Goal: Task Accomplishment & Management: Manage account settings

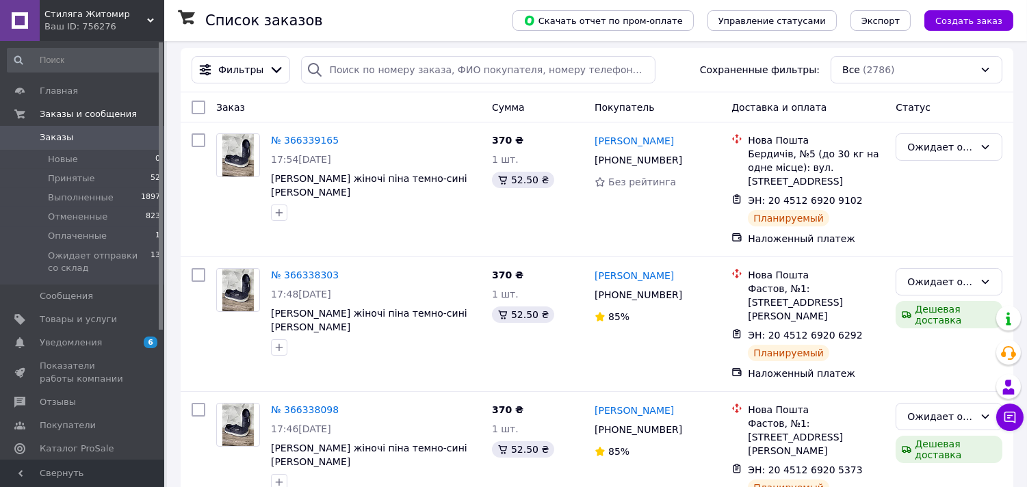
scroll to position [171, 0]
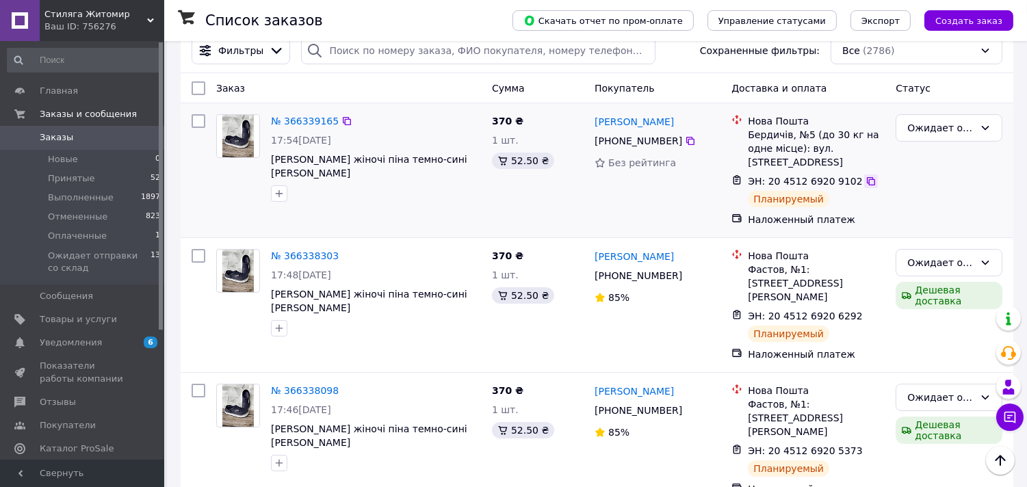
click at [865, 176] on icon at bounding box center [870, 181] width 11 height 11
click at [958, 114] on div "Ожидает отправки со склад" at bounding box center [948, 127] width 107 height 27
click at [948, 155] on li "Выполнен" at bounding box center [949, 158] width 105 height 25
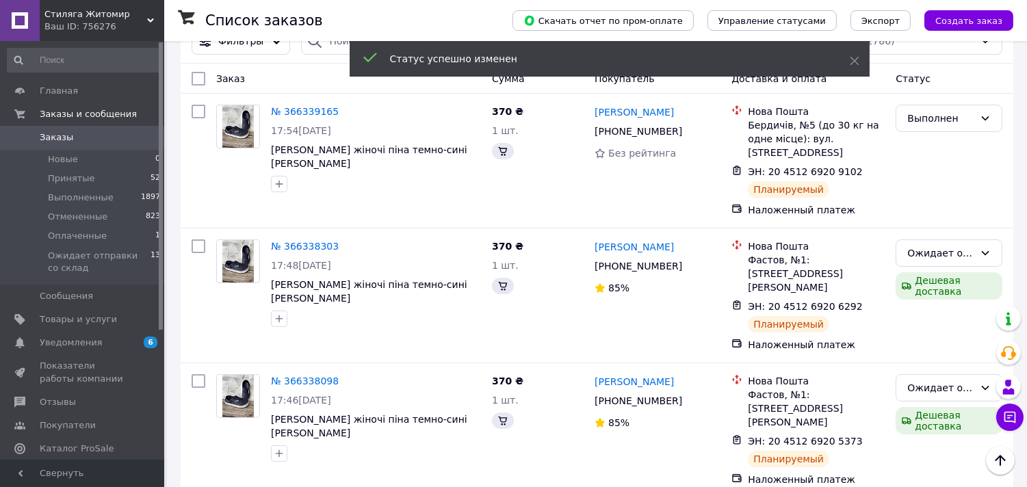
scroll to position [176, 0]
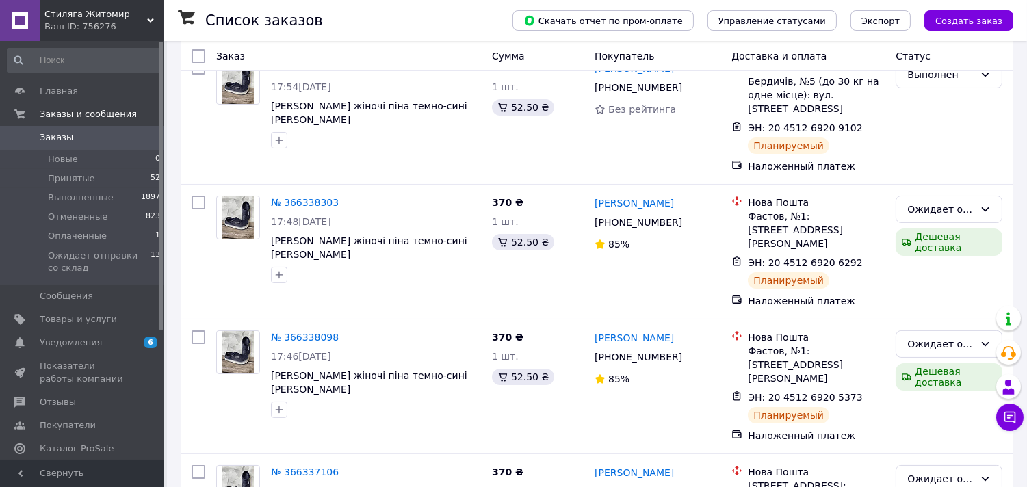
scroll to position [230, 0]
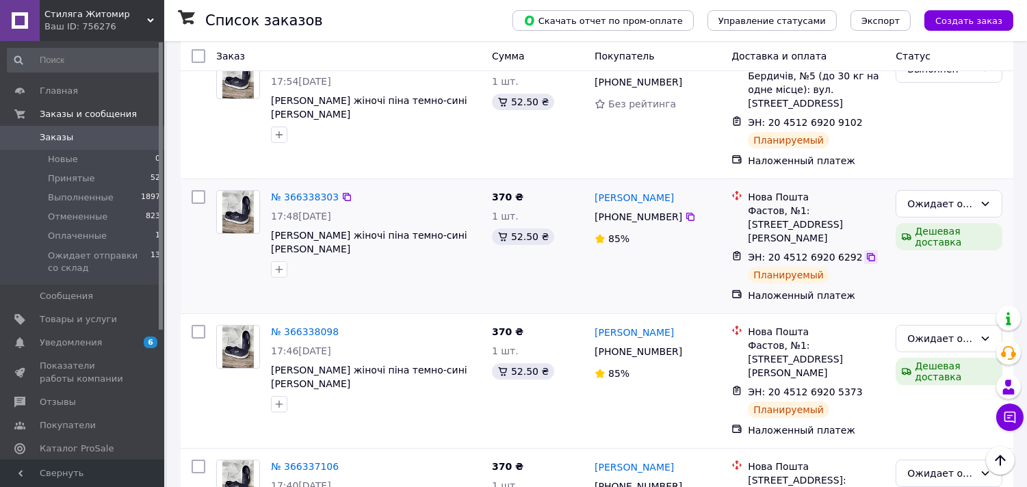
click at [867, 253] on icon at bounding box center [871, 257] width 8 height 8
click at [952, 196] on div "Ожидает отправки со склад" at bounding box center [940, 203] width 67 height 15
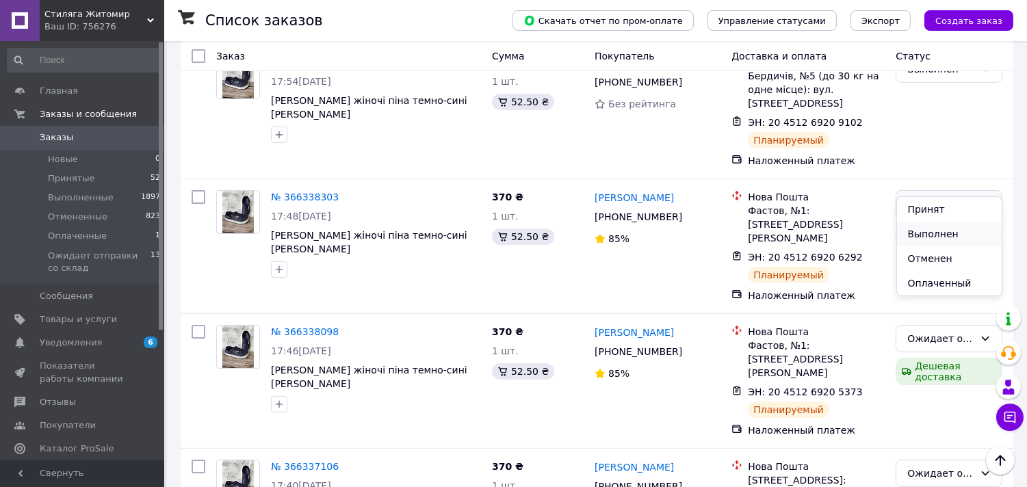
click at [941, 234] on li "Выполнен" at bounding box center [949, 234] width 105 height 25
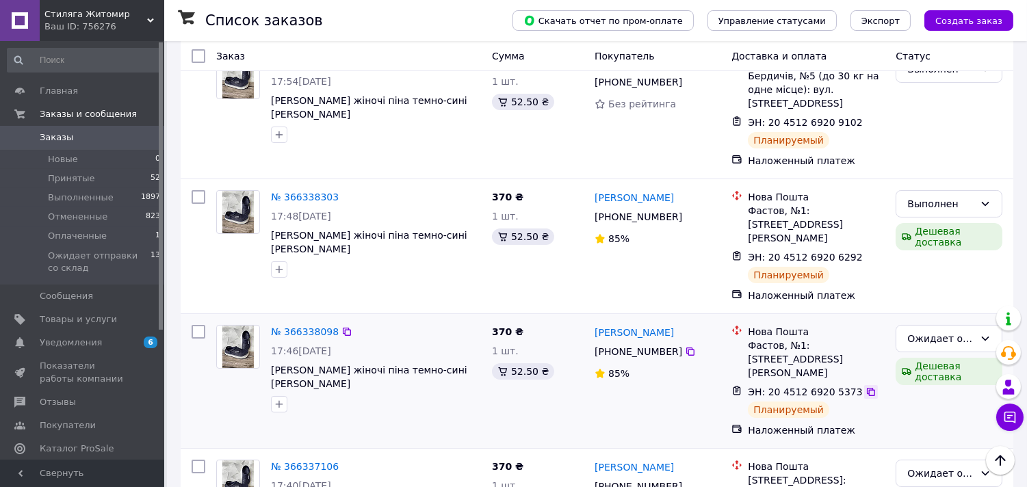
click at [867, 388] on icon at bounding box center [871, 392] width 8 height 8
click at [953, 331] on div "Ожидает отправки со склад" at bounding box center [940, 338] width 67 height 15
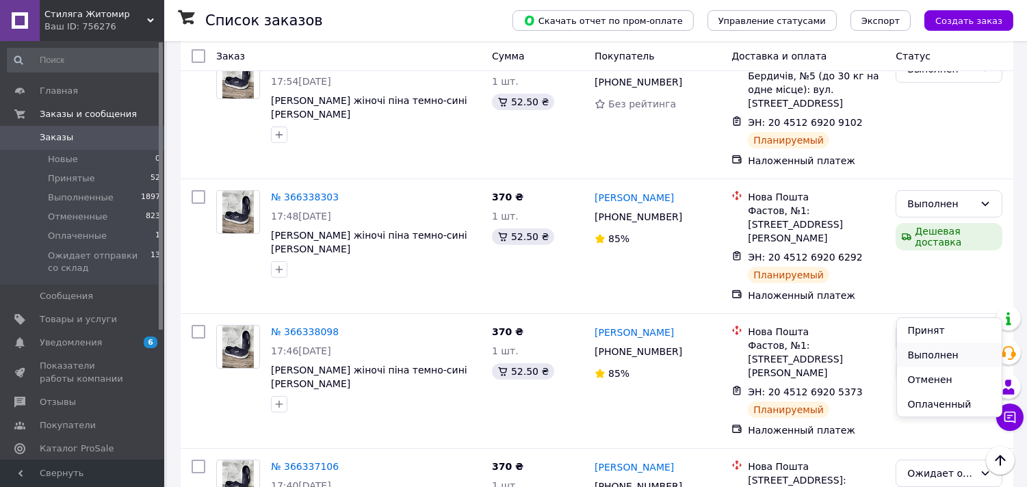
click at [947, 350] on li "Выполнен" at bounding box center [949, 355] width 105 height 25
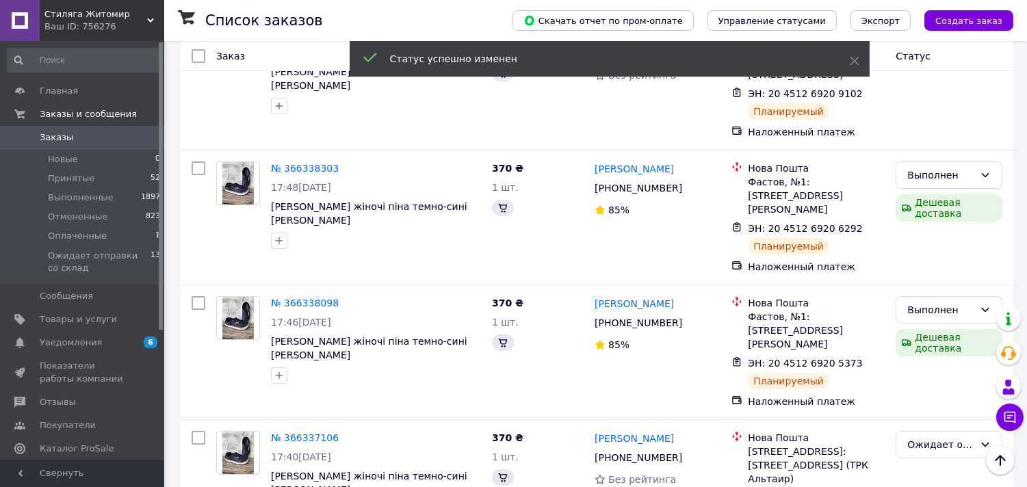
scroll to position [450, 0]
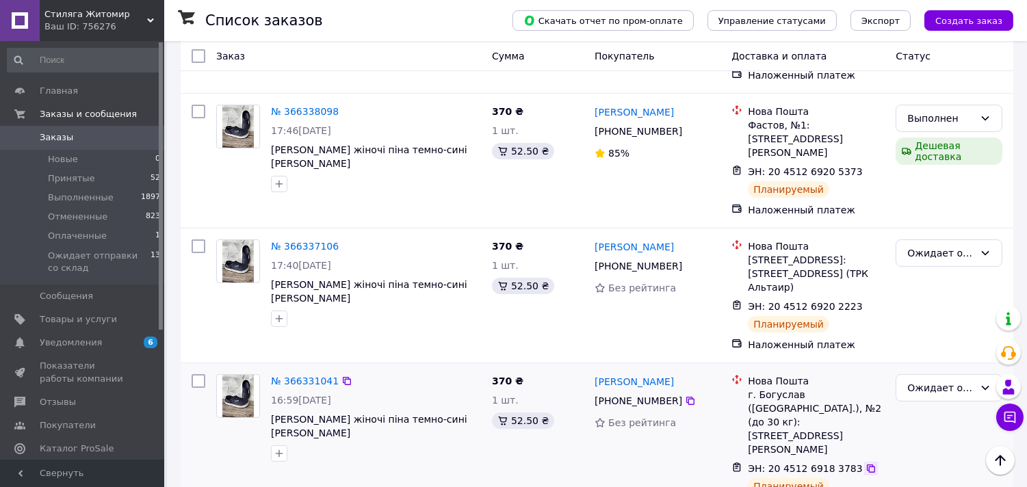
click at [867, 464] on icon at bounding box center [871, 468] width 8 height 8
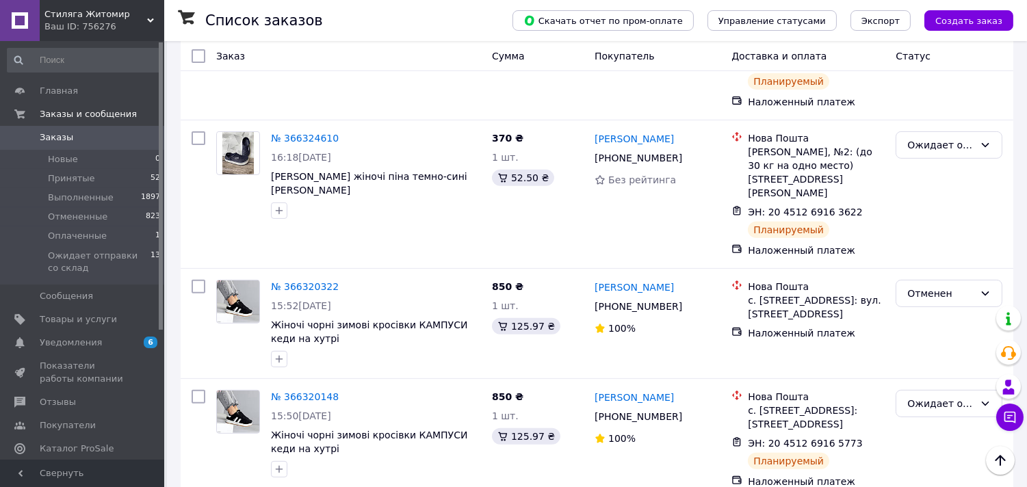
scroll to position [1028, 0]
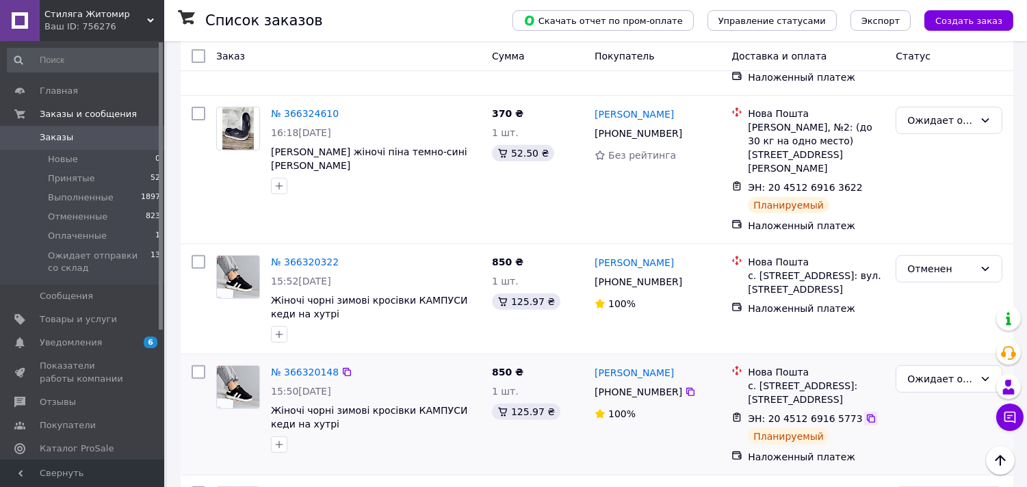
click at [864, 412] on div at bounding box center [871, 419] width 14 height 14
click at [865, 413] on icon at bounding box center [870, 418] width 11 height 11
click at [954, 365] on div "Ожидает отправки со склад" at bounding box center [948, 378] width 107 height 27
click at [947, 341] on li "Выполнен" at bounding box center [949, 341] width 105 height 25
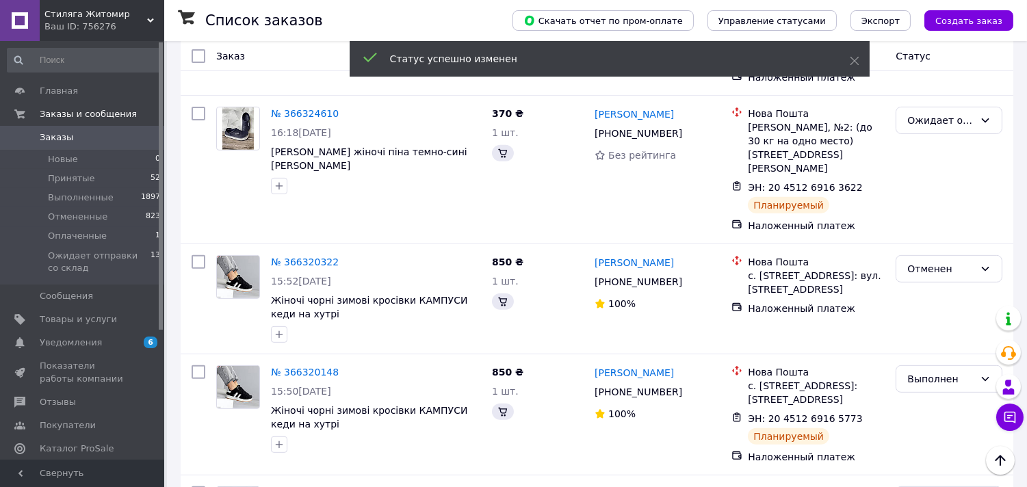
scroll to position [1111, 0]
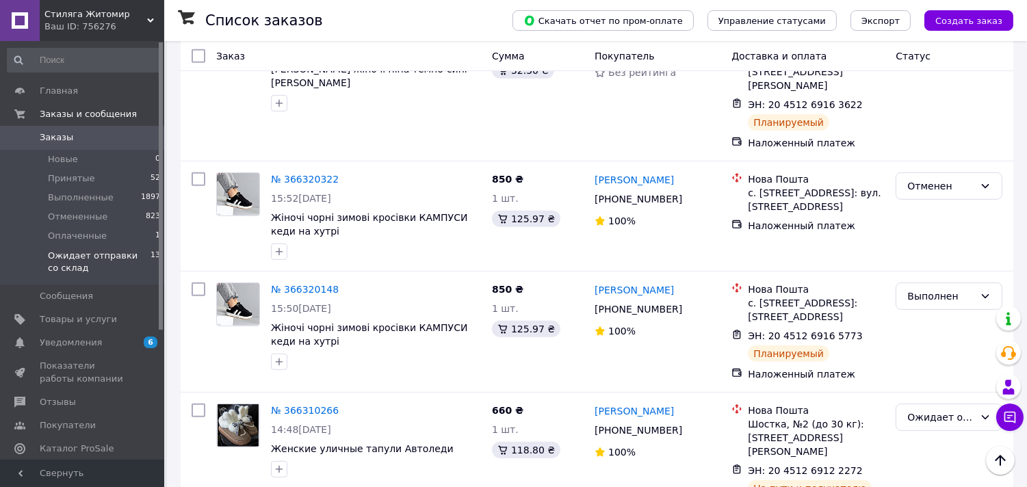
click at [70, 262] on span "Ожидает отправки со склад" at bounding box center [99, 262] width 103 height 25
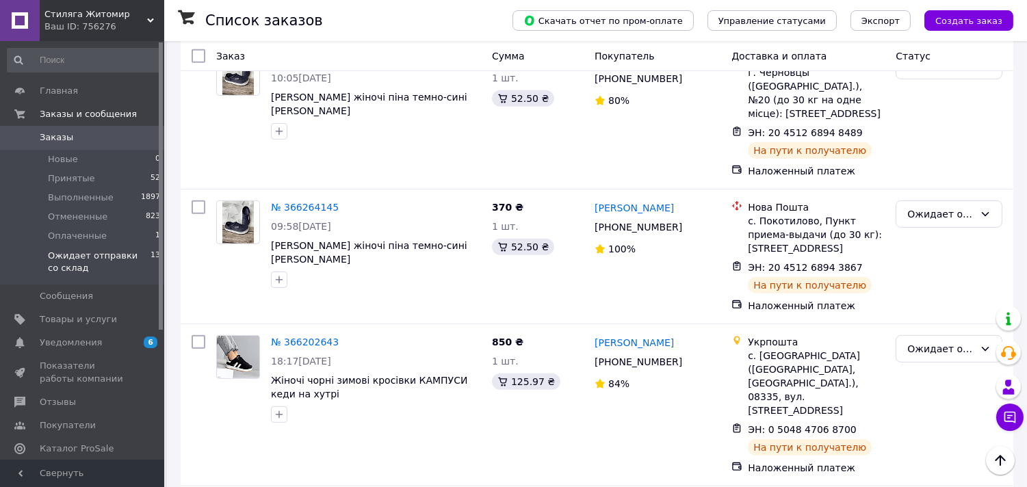
scroll to position [1155, 0]
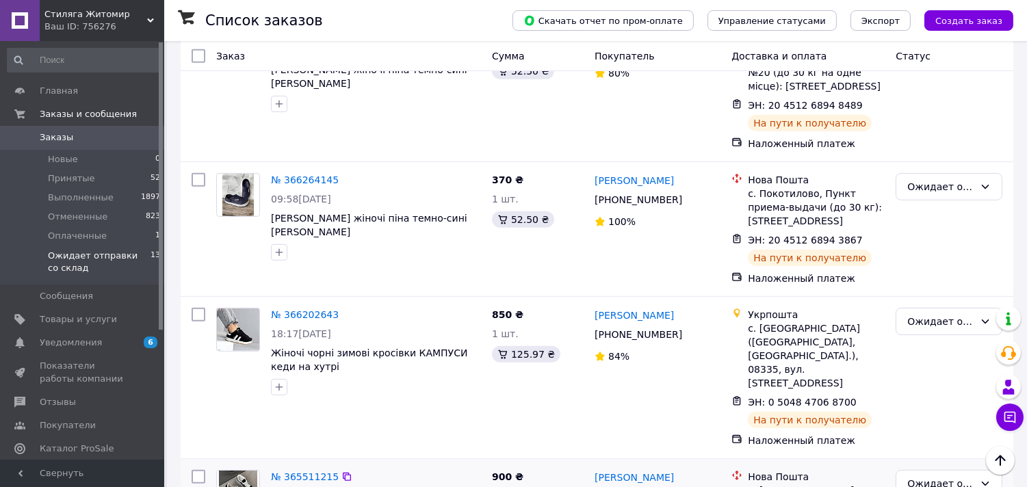
click at [949, 476] on div "Ожидает отправки со склад" at bounding box center [940, 483] width 67 height 15
click at [937, 415] on li "Выполнен" at bounding box center [949, 418] width 105 height 25
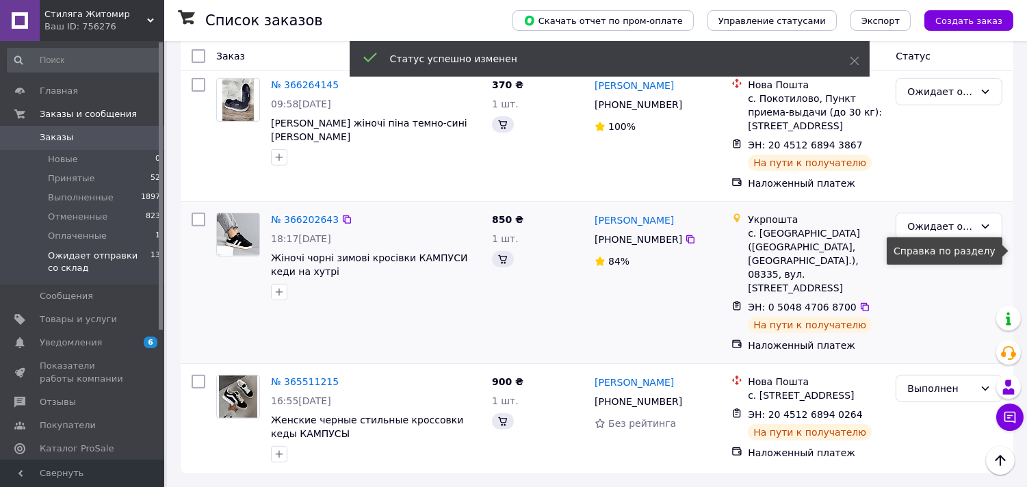
scroll to position [899, 0]
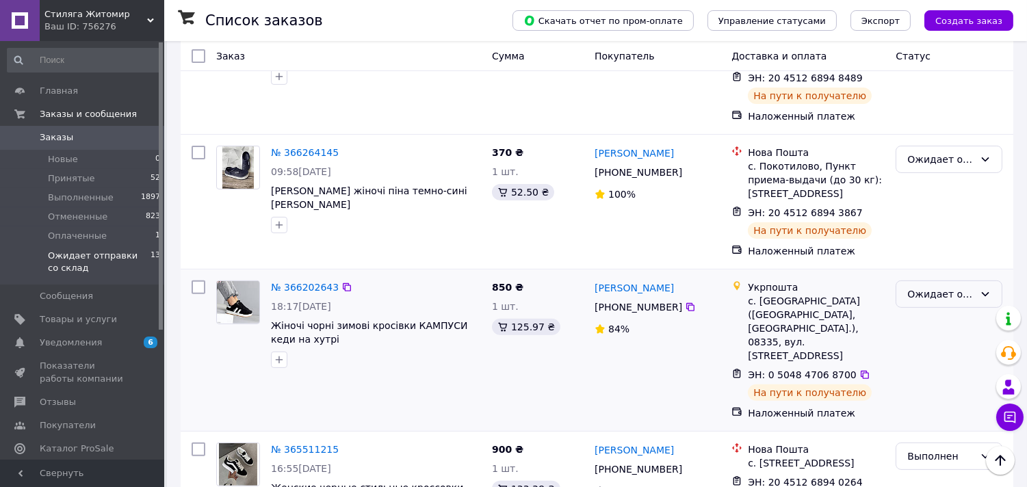
click at [960, 287] on div "Ожидает отправки со склад" at bounding box center [940, 294] width 67 height 15
click at [943, 277] on li "Выполнен" at bounding box center [949, 284] width 105 height 25
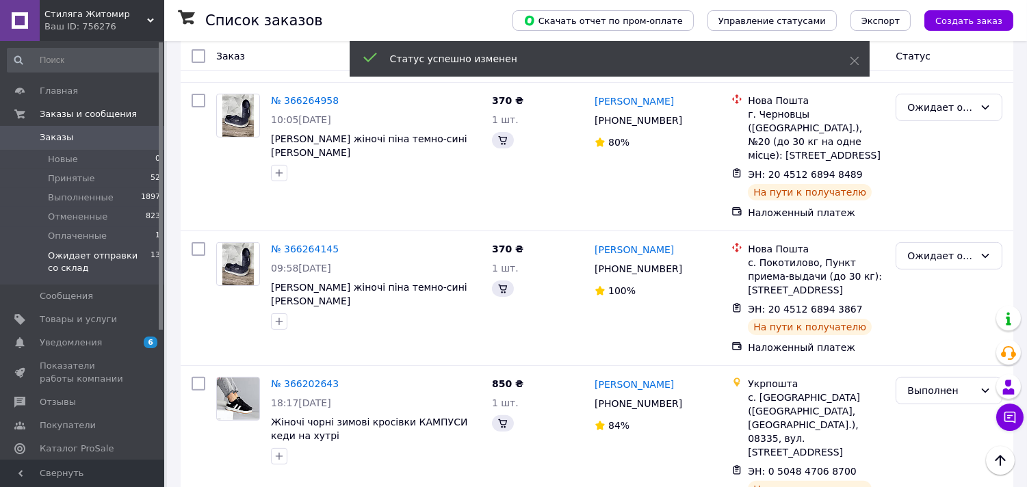
scroll to position [777, 0]
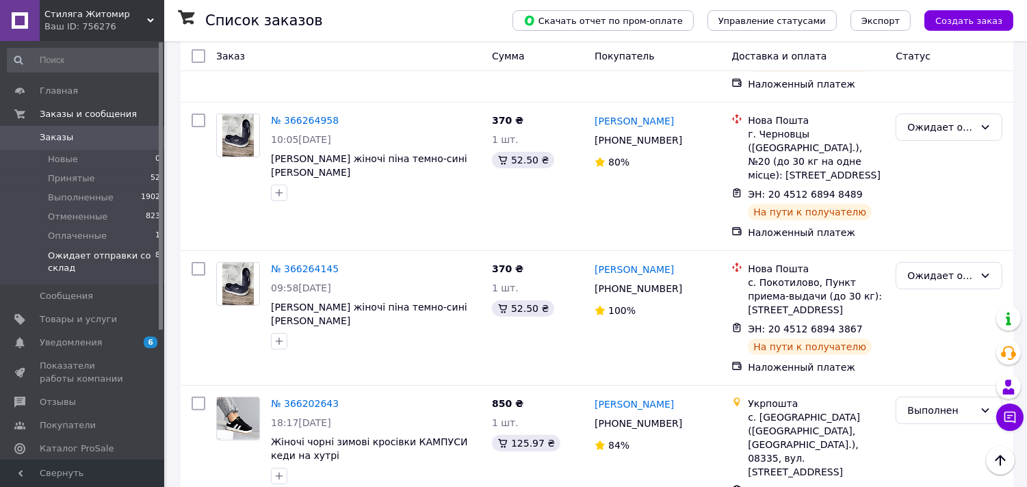
scroll to position [769, 0]
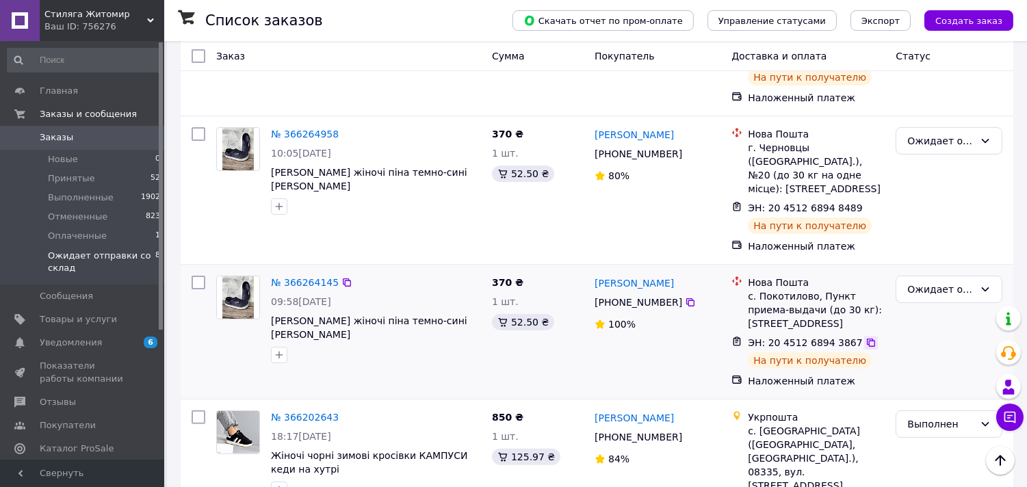
click at [867, 339] on icon at bounding box center [871, 343] width 8 height 8
click at [945, 282] on div "Ожидает отправки со склад" at bounding box center [940, 289] width 67 height 15
click at [943, 276] on li "Выполнен" at bounding box center [949, 279] width 105 height 25
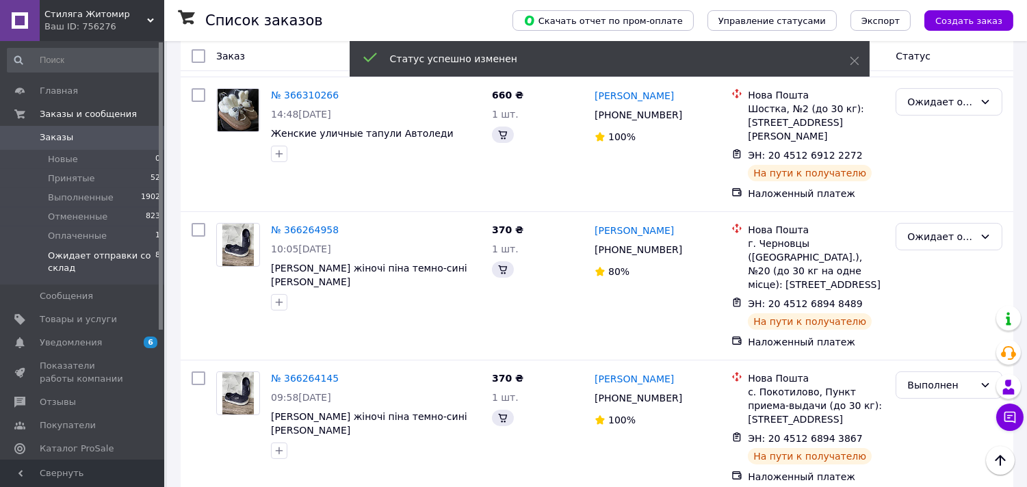
scroll to position [604, 0]
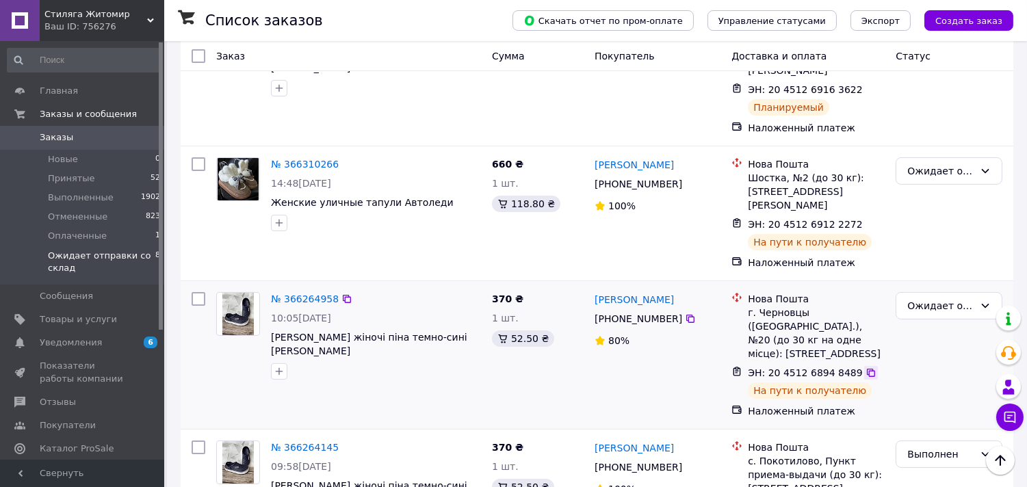
click at [867, 369] on icon at bounding box center [871, 373] width 8 height 8
click at [976, 292] on div "Ожидает отправки со склад" at bounding box center [948, 305] width 107 height 27
click at [940, 315] on li "Выполнен" at bounding box center [949, 309] width 105 height 25
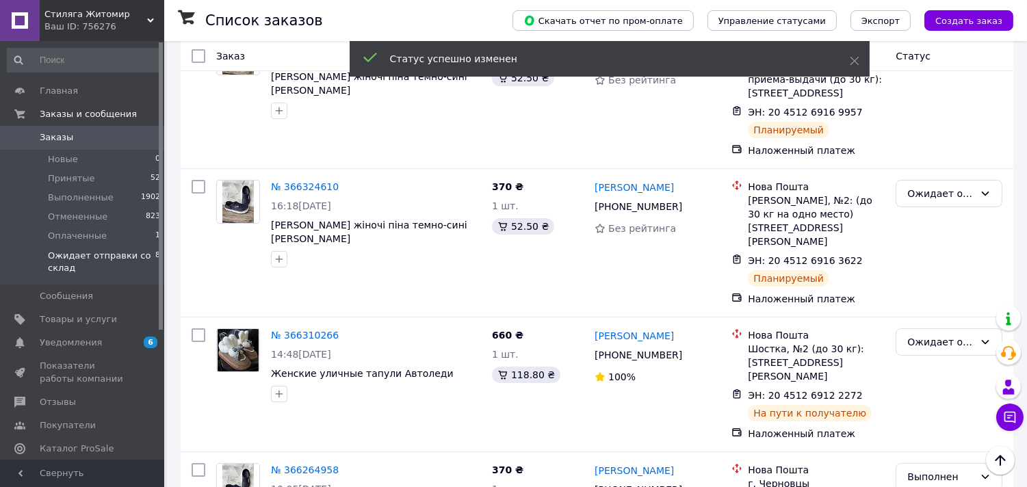
scroll to position [432, 0]
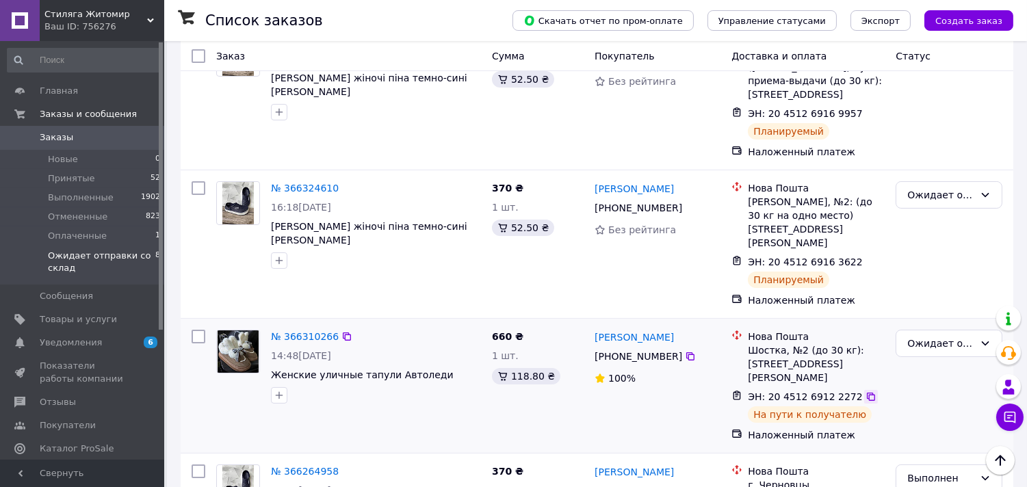
click at [867, 393] on icon at bounding box center [871, 397] width 8 height 8
click at [931, 336] on div "Ожидает отправки со склад" at bounding box center [940, 343] width 67 height 15
click at [939, 358] on li "Выполнен" at bounding box center [949, 360] width 105 height 25
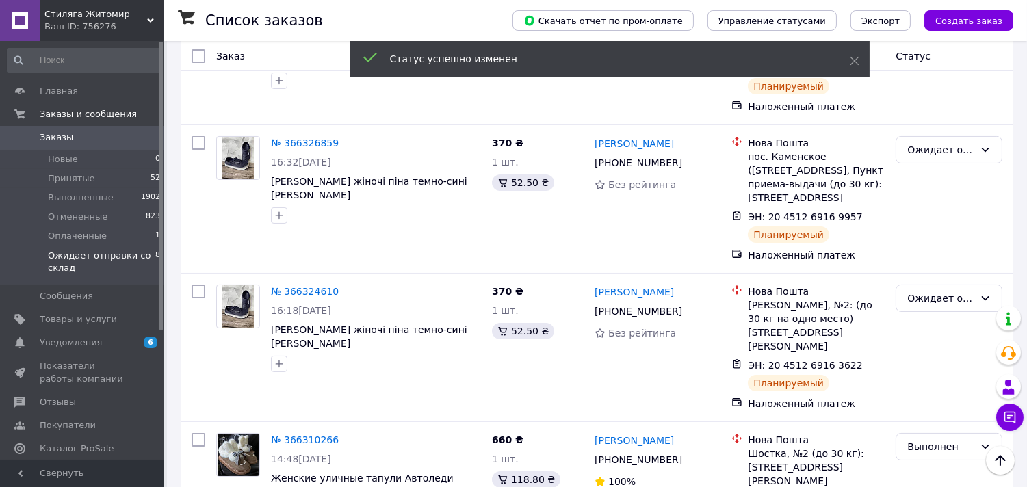
scroll to position [325, 0]
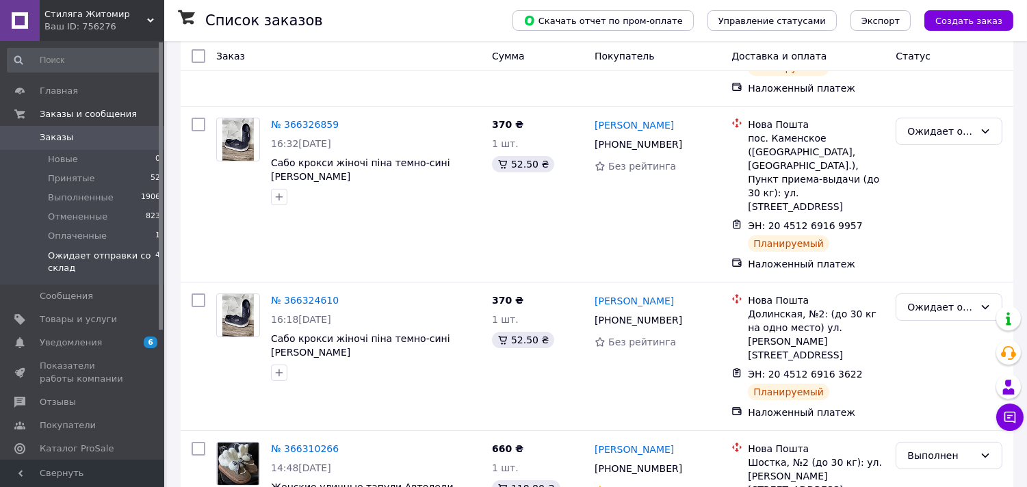
scroll to position [360, 0]
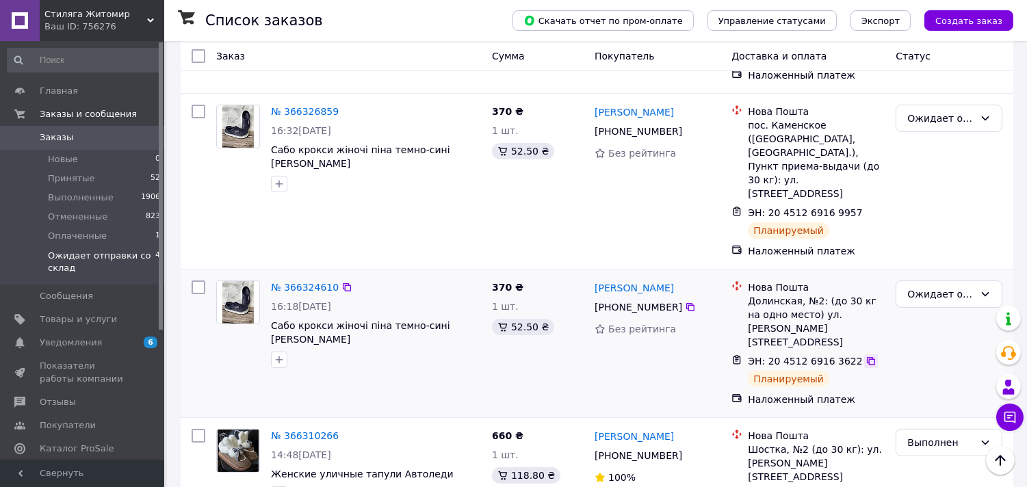
click at [865, 356] on icon at bounding box center [870, 361] width 11 height 11
click at [944, 287] on div "Ожидает отправки со склад" at bounding box center [940, 294] width 67 height 15
click at [939, 297] on li "Выполнен" at bounding box center [949, 297] width 105 height 25
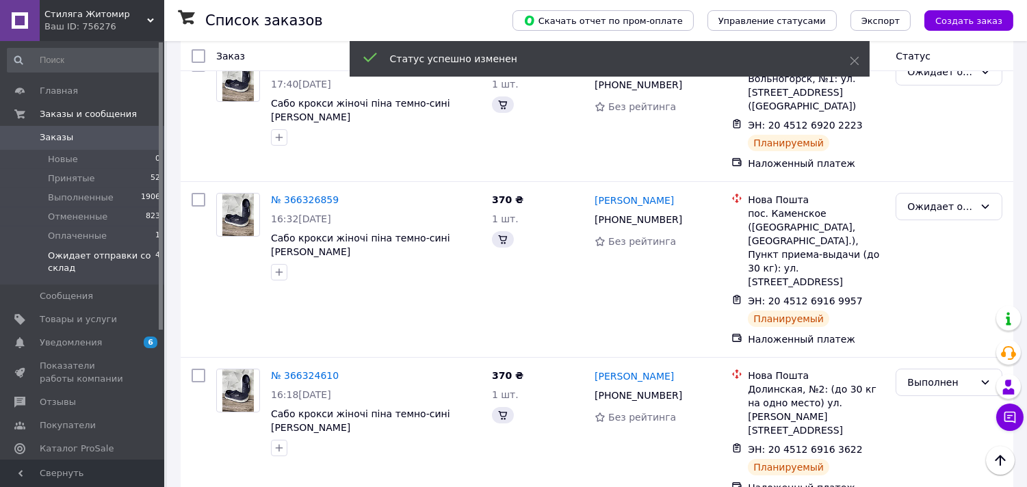
scroll to position [223, 0]
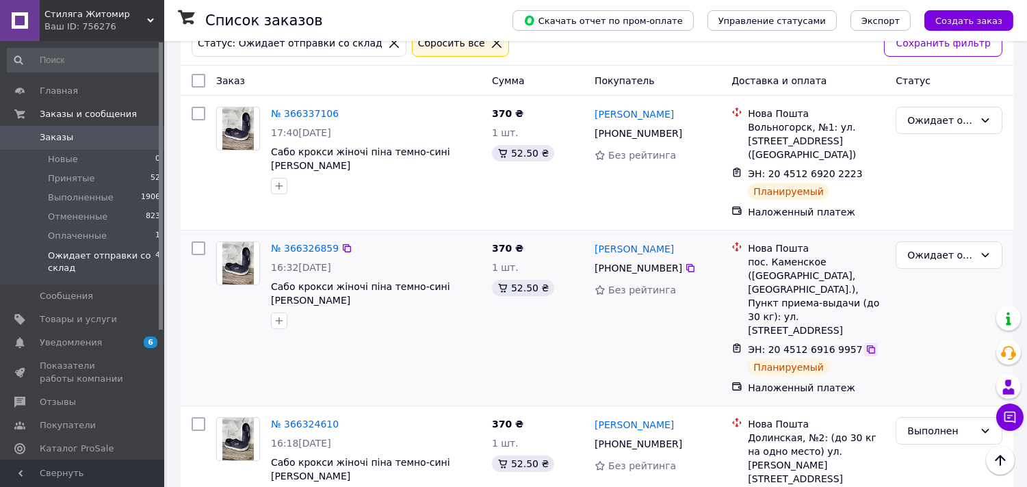
click at [867, 345] on icon at bounding box center [871, 349] width 8 height 8
click at [942, 248] on div "Ожидает отправки со склад" at bounding box center [940, 255] width 67 height 15
click at [943, 265] on li "Выполнен" at bounding box center [949, 271] width 105 height 25
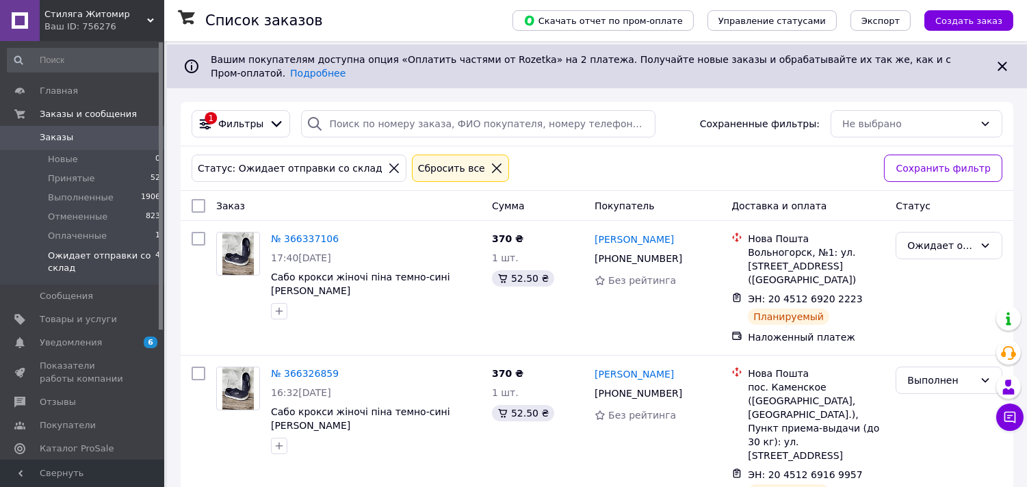
scroll to position [104, 0]
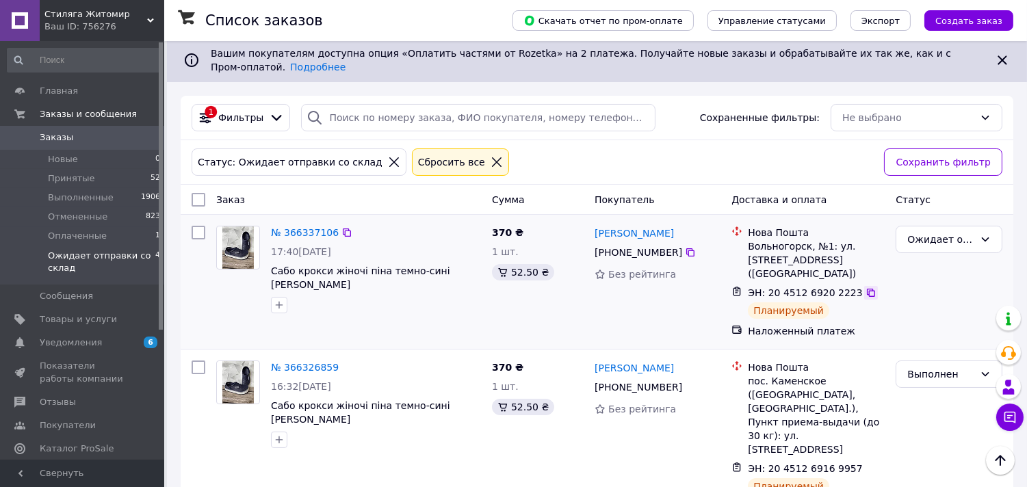
click at [865, 287] on icon at bounding box center [870, 292] width 11 height 11
click at [928, 232] on div "Ожидает отправки со склад" at bounding box center [940, 239] width 67 height 15
click at [938, 267] on li "Выполнен" at bounding box center [949, 270] width 105 height 25
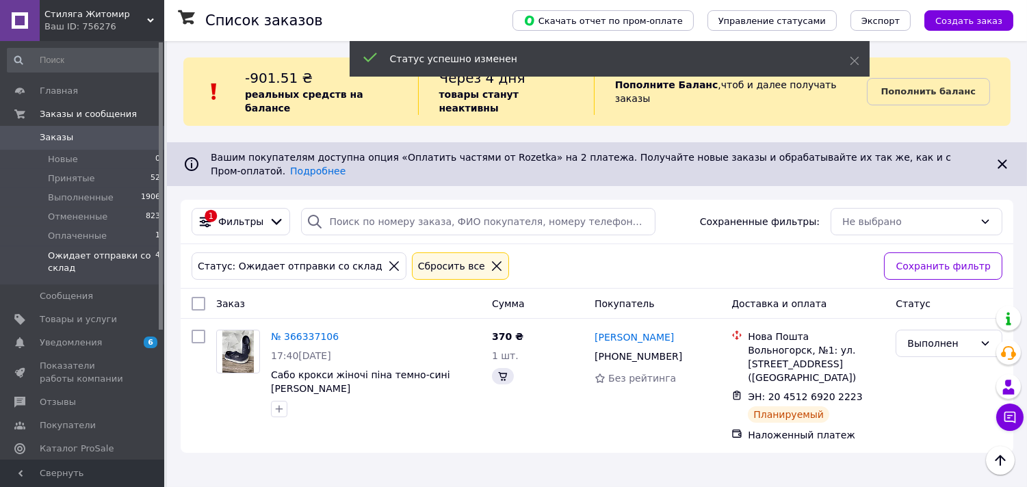
scroll to position [0, 0]
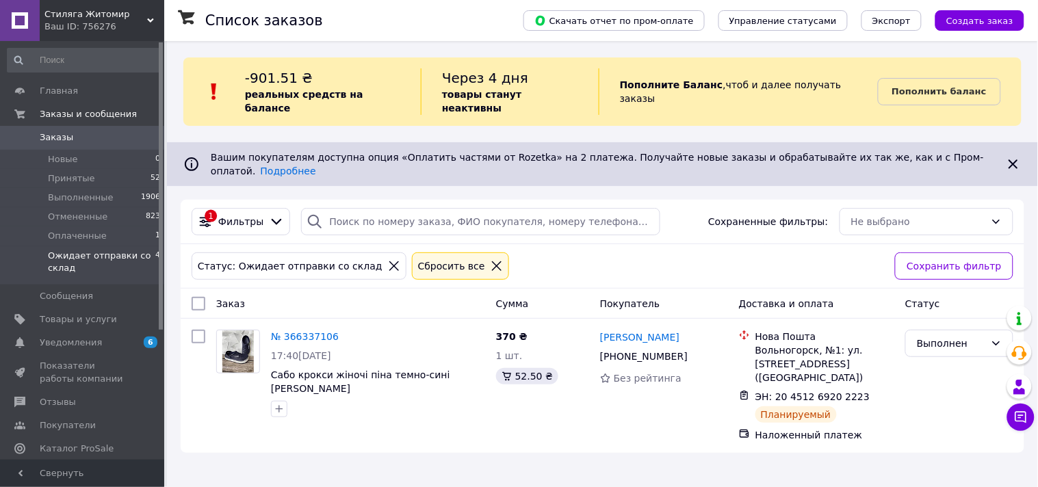
click at [67, 132] on span "Заказы" at bounding box center [57, 137] width 34 height 12
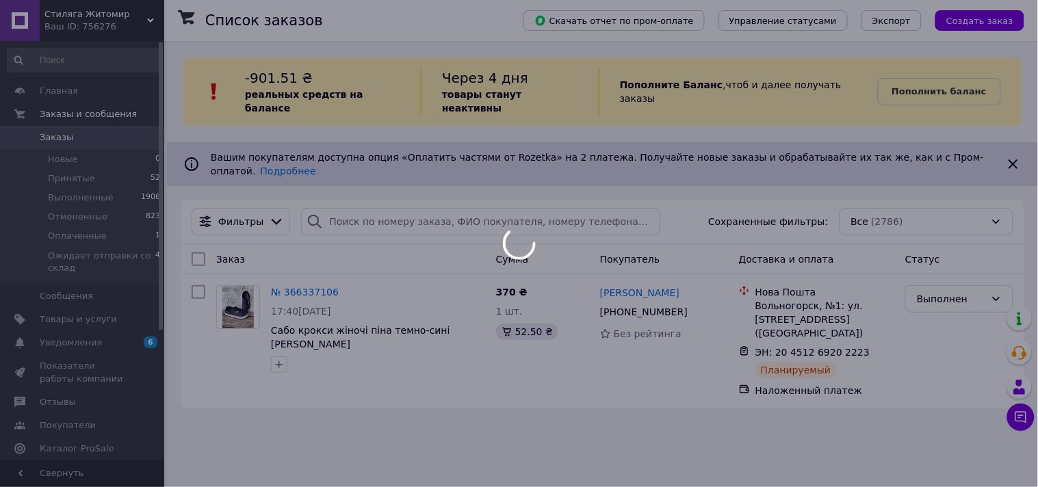
click at [70, 115] on div at bounding box center [519, 243] width 1038 height 487
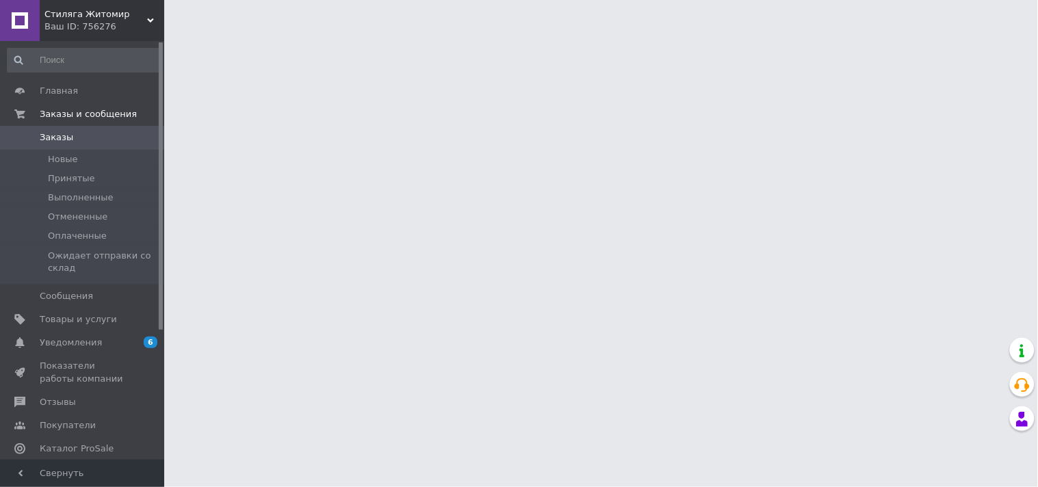
click at [66, 93] on span "Главная" at bounding box center [59, 91] width 38 height 12
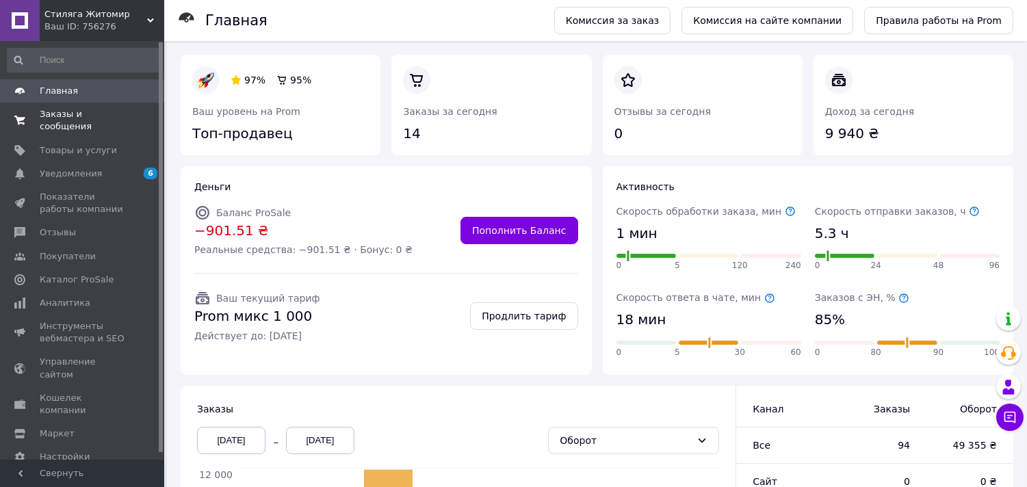
click at [96, 113] on span "Заказы и сообщения" at bounding box center [83, 120] width 87 height 25
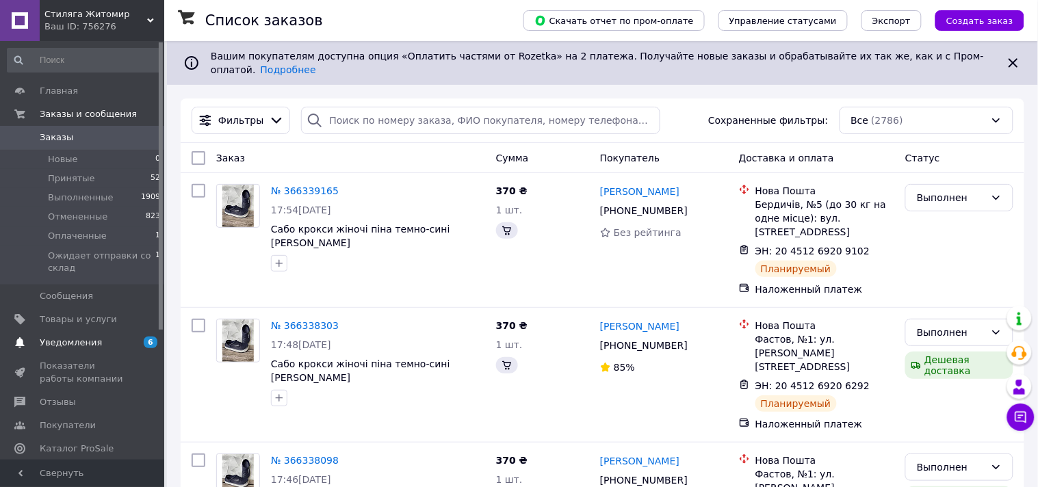
click at [92, 341] on span "Уведомления" at bounding box center [71, 343] width 62 height 12
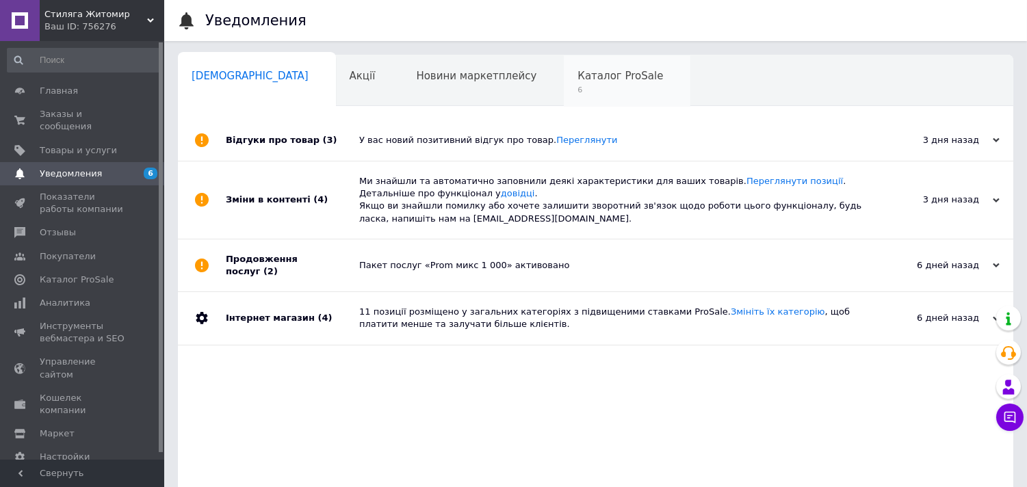
click at [577, 75] on span "Каталог ProSale" at bounding box center [620, 76] width 86 height 12
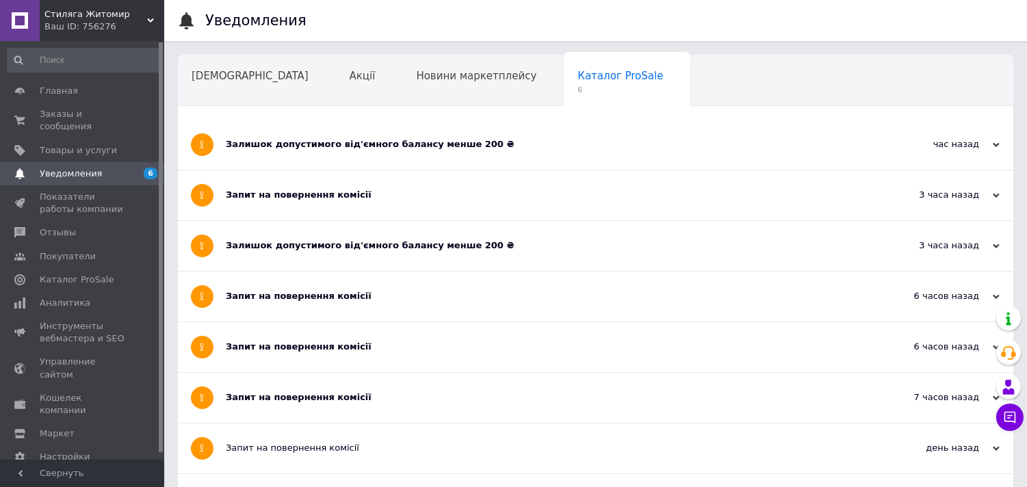
click at [450, 155] on div "Залишок допустимого від'ємного балансу менше 200 ₴" at bounding box center [544, 145] width 637 height 50
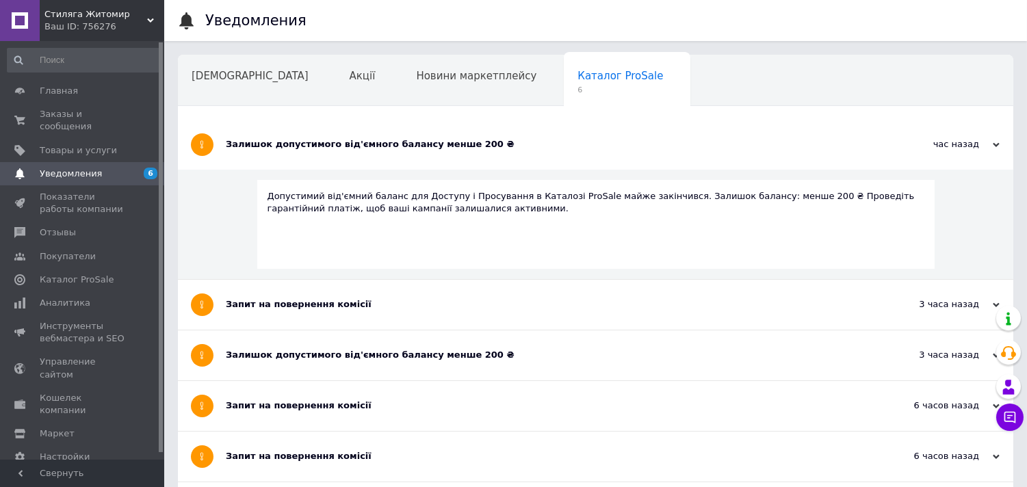
click at [455, 289] on div "Запит на повернення комісії" at bounding box center [544, 305] width 637 height 50
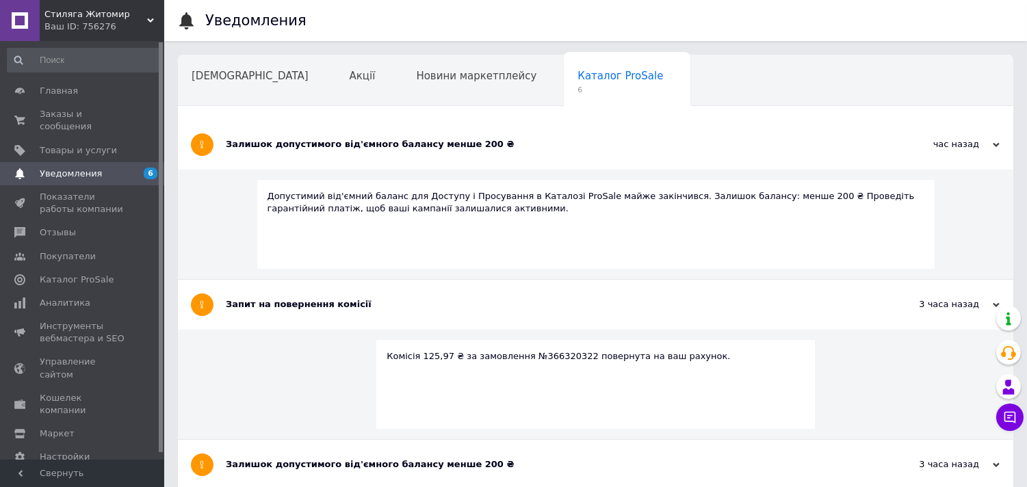
click at [467, 458] on div "Залишок допустимого від'ємного балансу менше 200 ₴" at bounding box center [544, 464] width 637 height 12
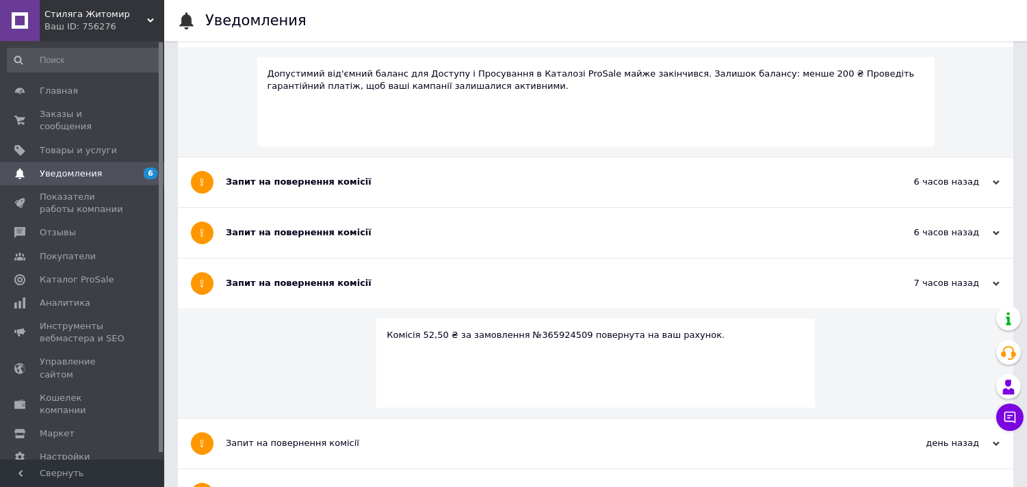
click at [278, 238] on div "Запит на повернення комісії" at bounding box center [544, 232] width 637 height 12
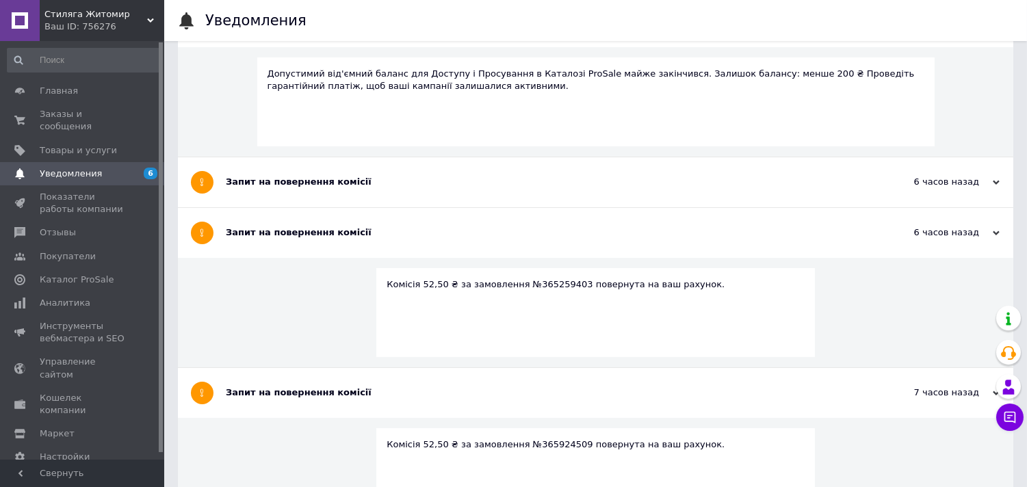
click at [284, 193] on div "Запит на повернення комісії" at bounding box center [544, 182] width 637 height 50
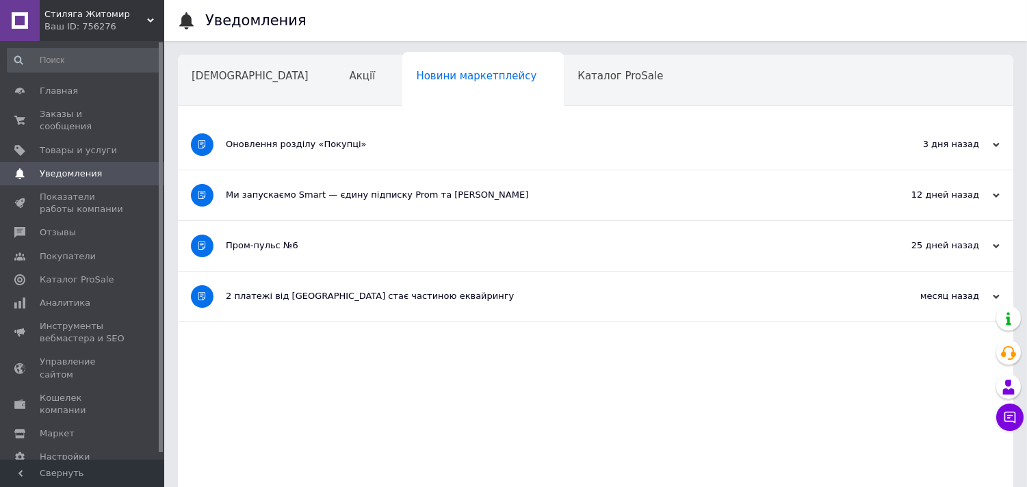
click at [577, 79] on span "Каталог ProSale" at bounding box center [620, 76] width 86 height 12
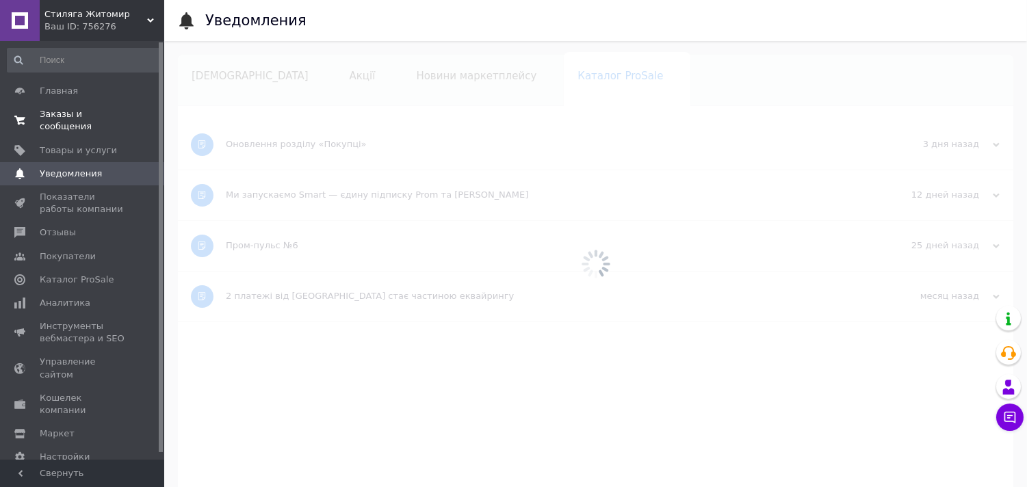
click at [86, 112] on span "Заказы и сообщения" at bounding box center [83, 120] width 87 height 25
